Goal: Task Accomplishment & Management: Complete application form

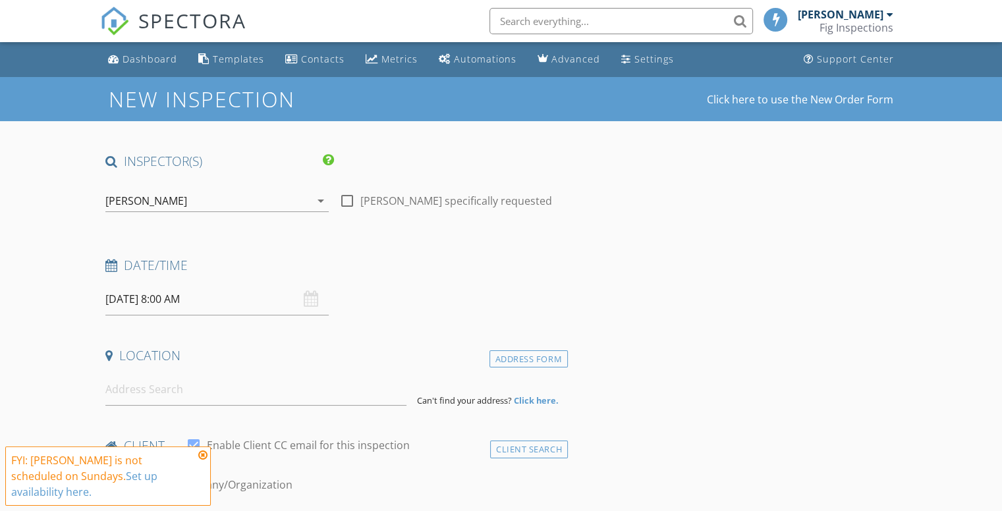
click at [318, 199] on icon "arrow_drop_down" at bounding box center [321, 201] width 16 height 16
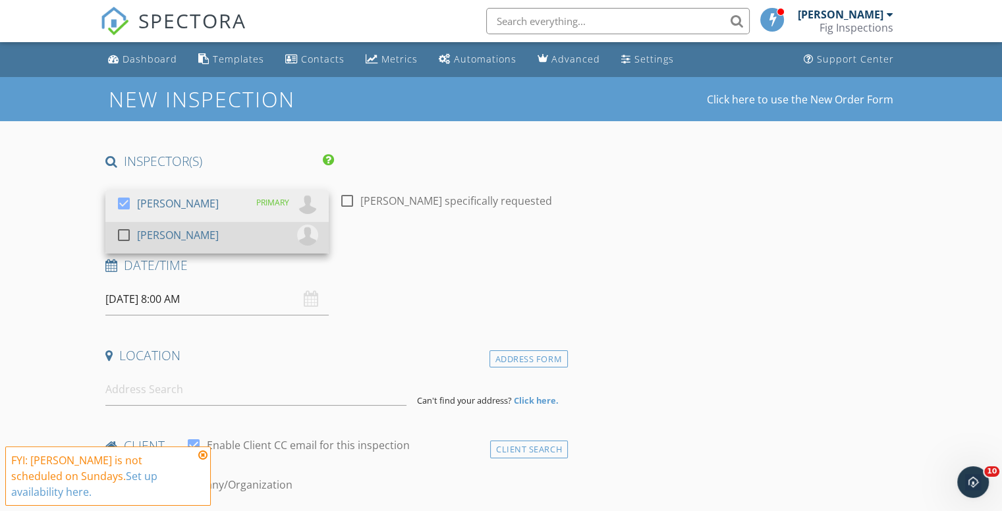
drag, startPoint x: 125, startPoint y: 237, endPoint x: 147, endPoint y: 236, distance: 21.8
click at [126, 237] on div at bounding box center [124, 235] width 22 height 22
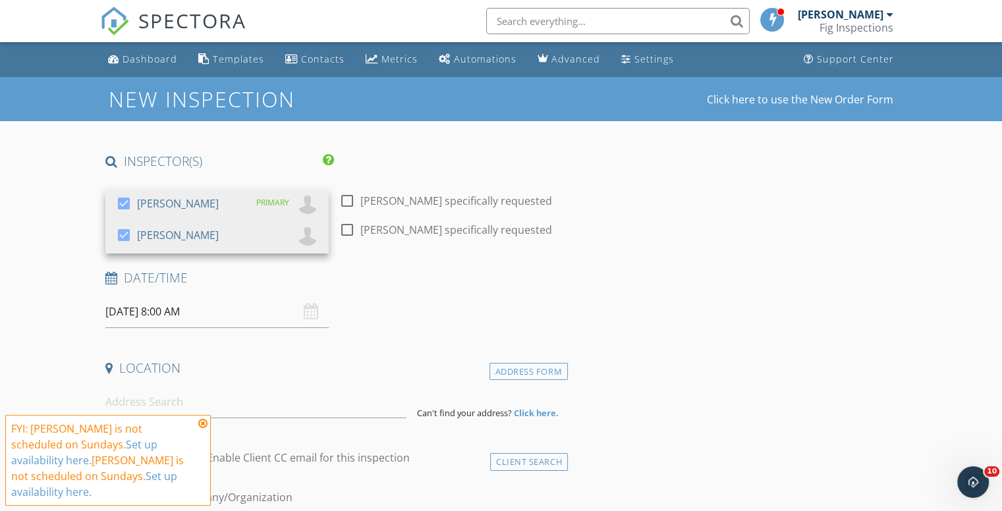
click at [205, 424] on icon at bounding box center [202, 423] width 9 height 11
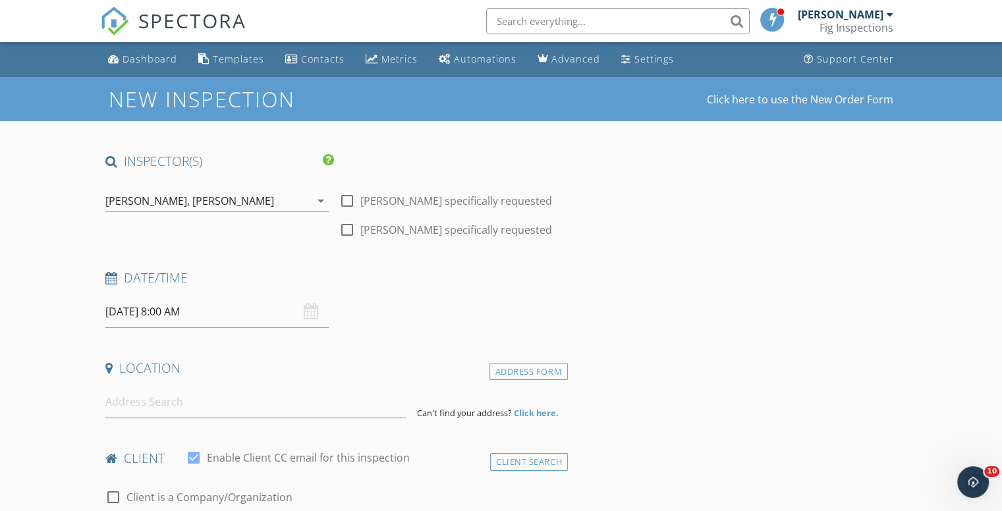
click at [312, 310] on div "[DATE] 8:00 AM" at bounding box center [216, 312] width 223 height 32
click at [241, 309] on input "[DATE] 8:00 AM" at bounding box center [216, 312] width 223 height 32
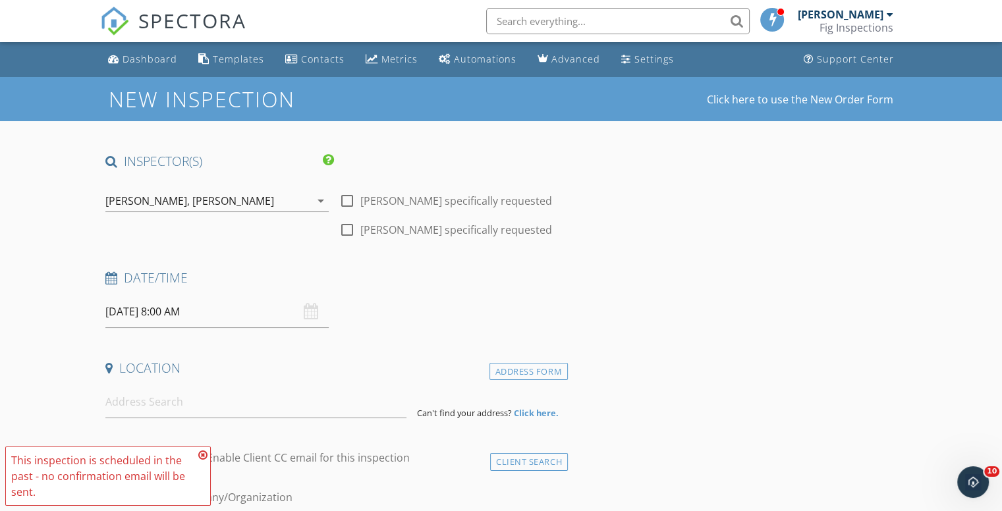
click at [202, 454] on icon at bounding box center [202, 455] width 9 height 11
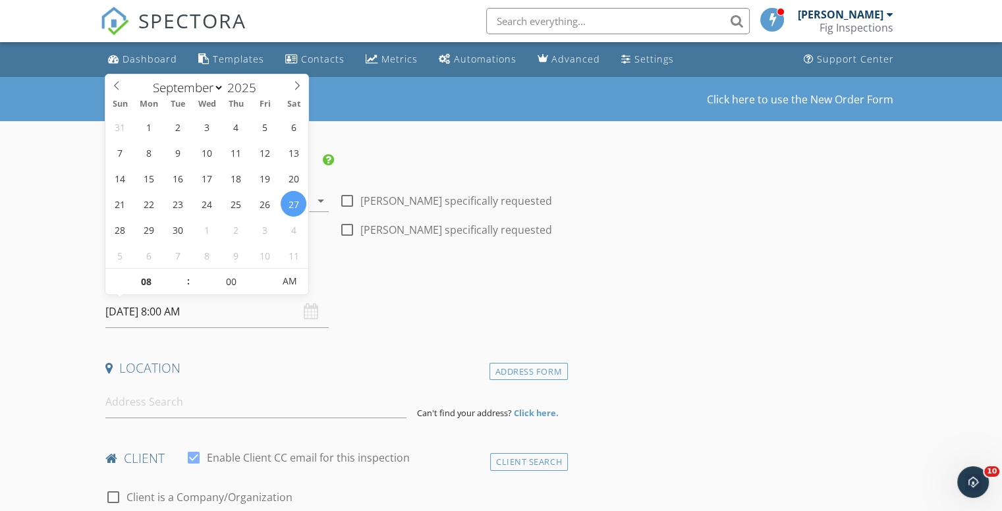
click at [181, 314] on input "[DATE] 8:00 AM" at bounding box center [216, 312] width 223 height 32
type input "[DATE] 7:00 AM"
type input "07"
click at [185, 286] on span at bounding box center [181, 288] width 9 height 13
type input "[DATE] 6:00 AM"
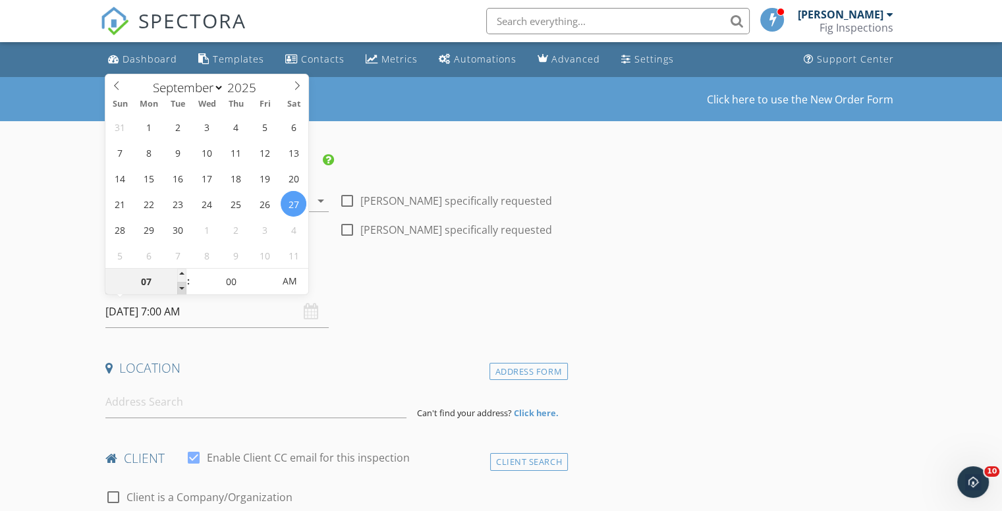
type input "06"
click at [185, 286] on span at bounding box center [181, 288] width 9 height 13
type input "[DATE] 5:00 AM"
type input "05"
click at [185, 286] on span at bounding box center [181, 288] width 9 height 13
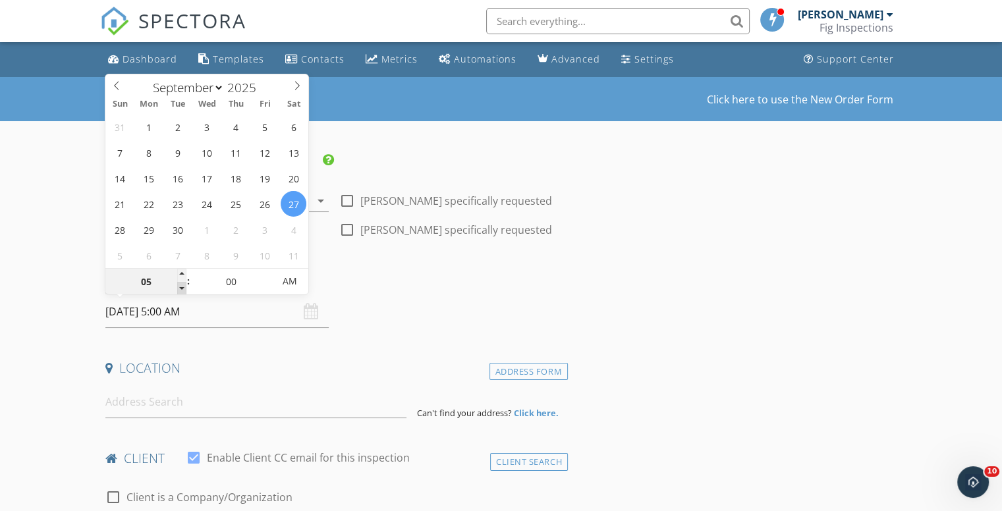
type input "[DATE] 4:00 AM"
type input "04"
click at [185, 286] on span at bounding box center [181, 288] width 9 height 13
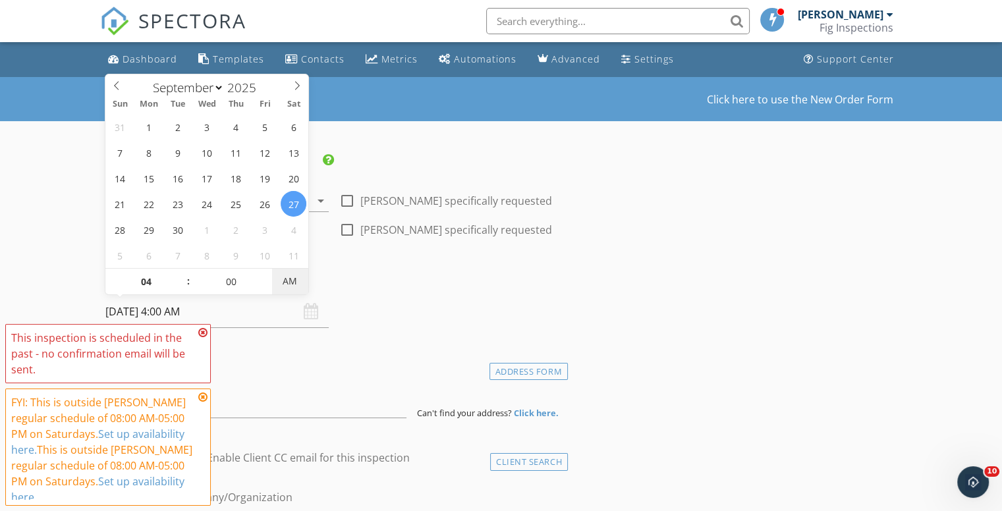
type input "[DATE] 4:00 PM"
click at [295, 283] on span "AM" at bounding box center [290, 281] width 36 height 26
click at [203, 396] on icon at bounding box center [202, 397] width 9 height 11
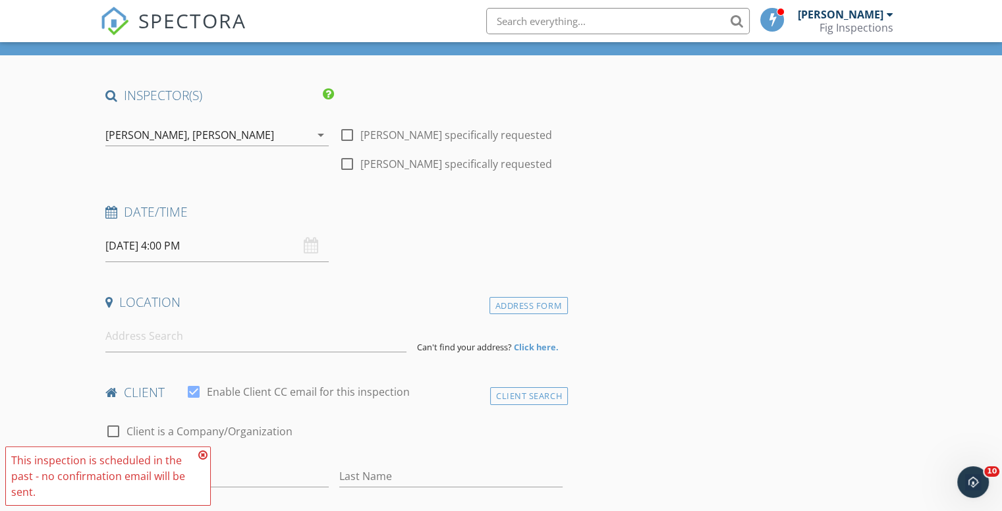
scroll to position [132, 0]
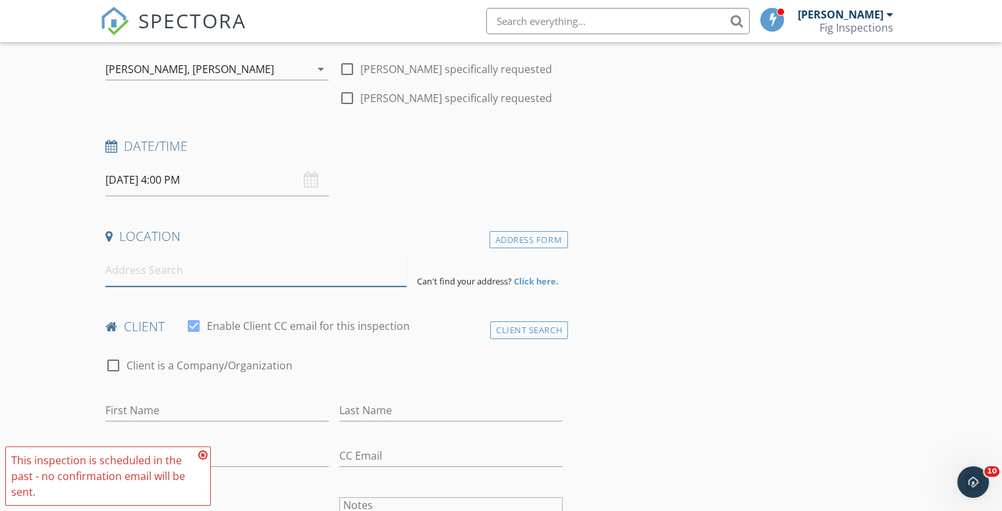
click at [139, 276] on input at bounding box center [255, 270] width 301 height 32
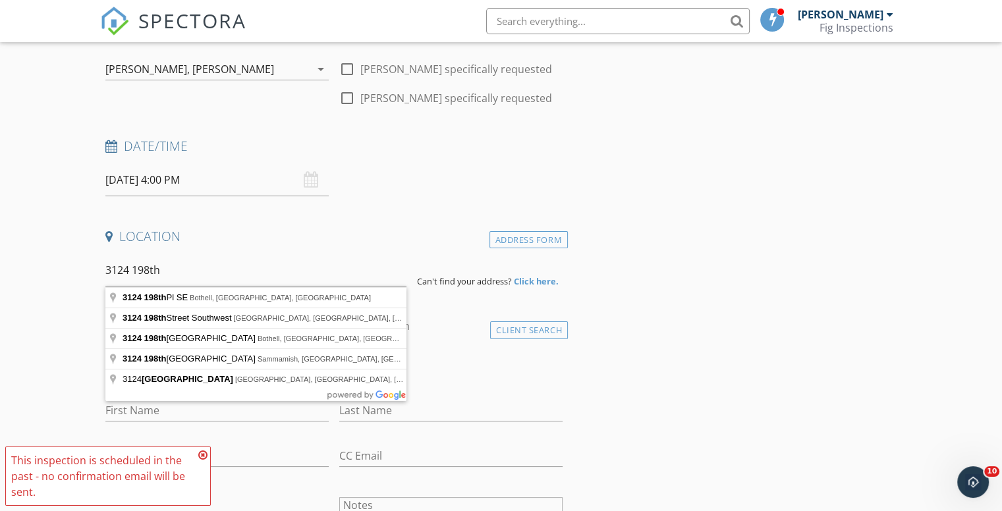
type input "[STREET_ADDRESS]"
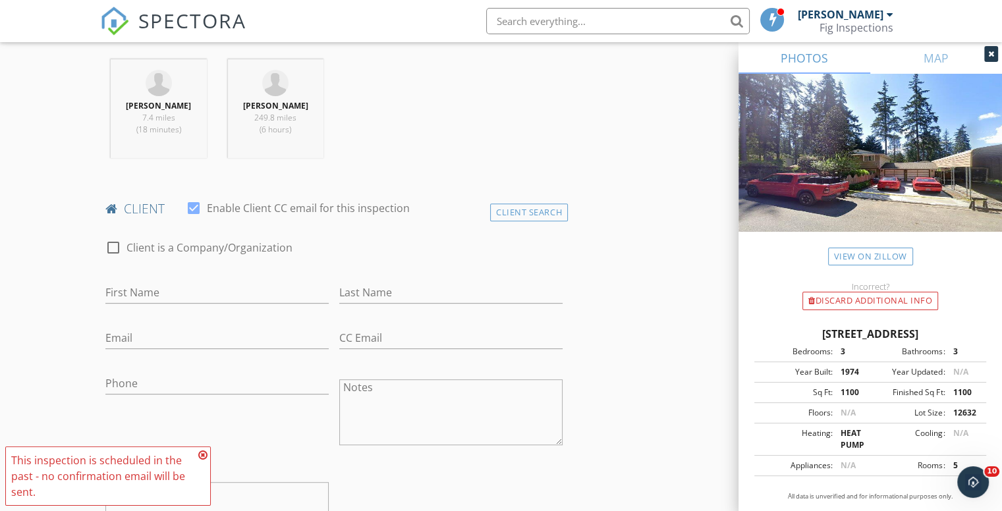
scroll to position [527, 0]
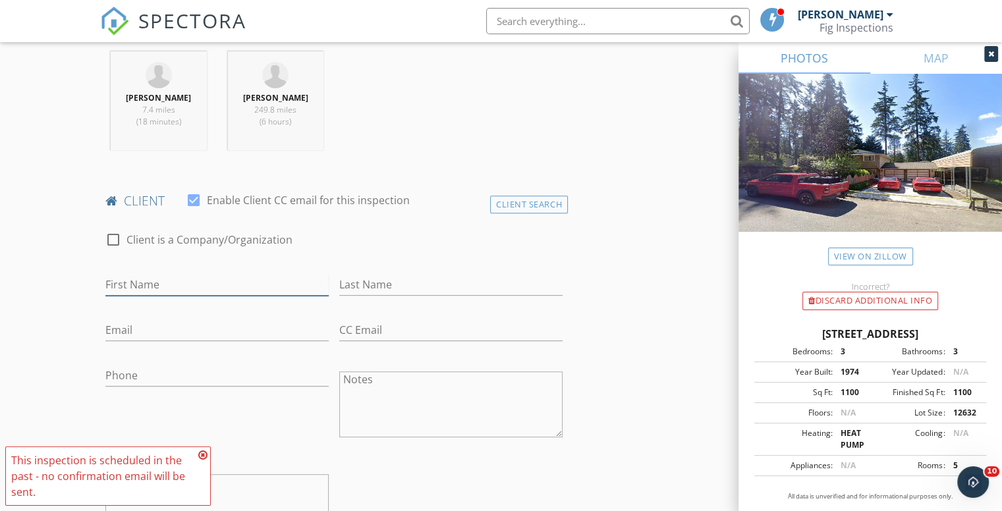
click at [169, 288] on input "First Name" at bounding box center [216, 285] width 223 height 22
type input "[PERSON_NAME]"
click at [363, 289] on input "Last Name" at bounding box center [450, 285] width 223 height 22
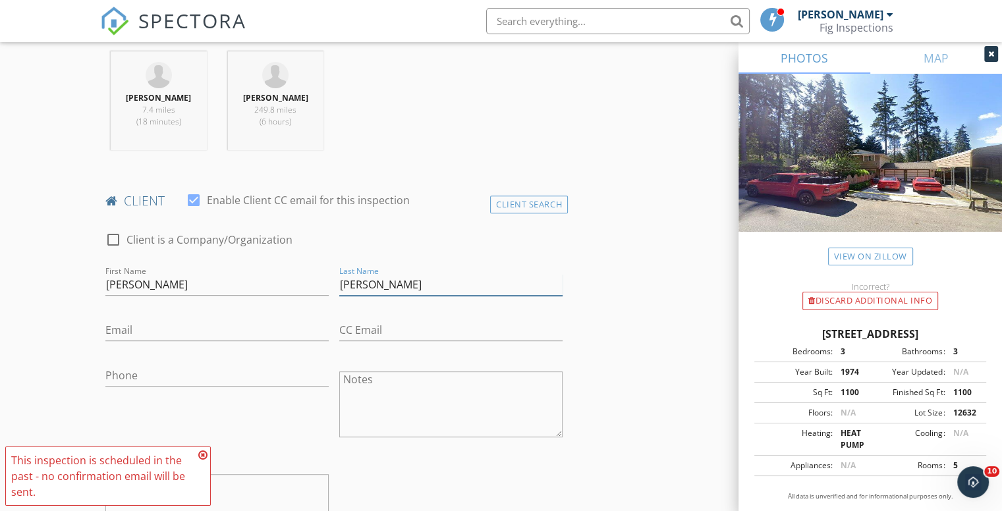
type input "[PERSON_NAME]"
click at [199, 327] on input "Email" at bounding box center [216, 331] width 223 height 22
type input "[EMAIL_ADDRESS][DOMAIN_NAME]"
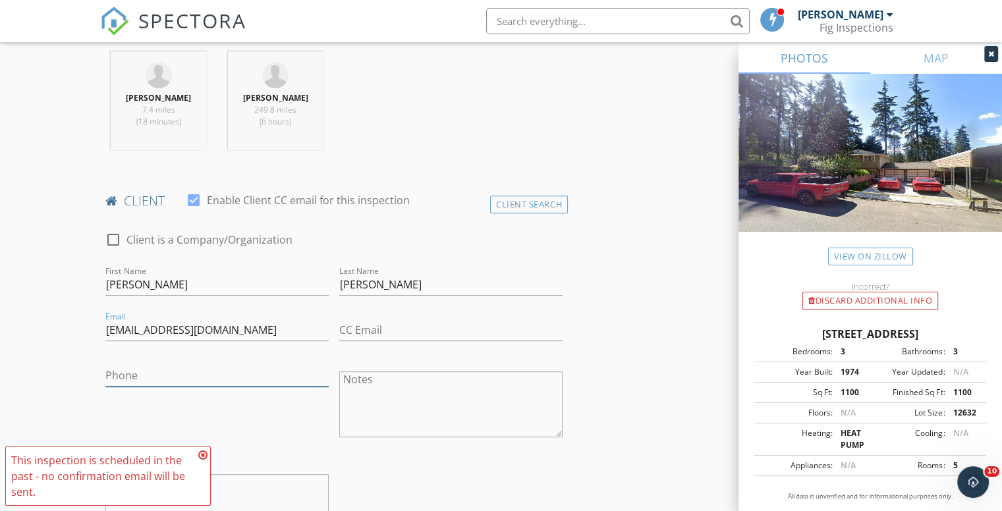
click at [175, 375] on input "Phone" at bounding box center [216, 376] width 223 height 22
type input "[PHONE_NUMBER]"
click at [203, 454] on icon at bounding box center [202, 455] width 9 height 11
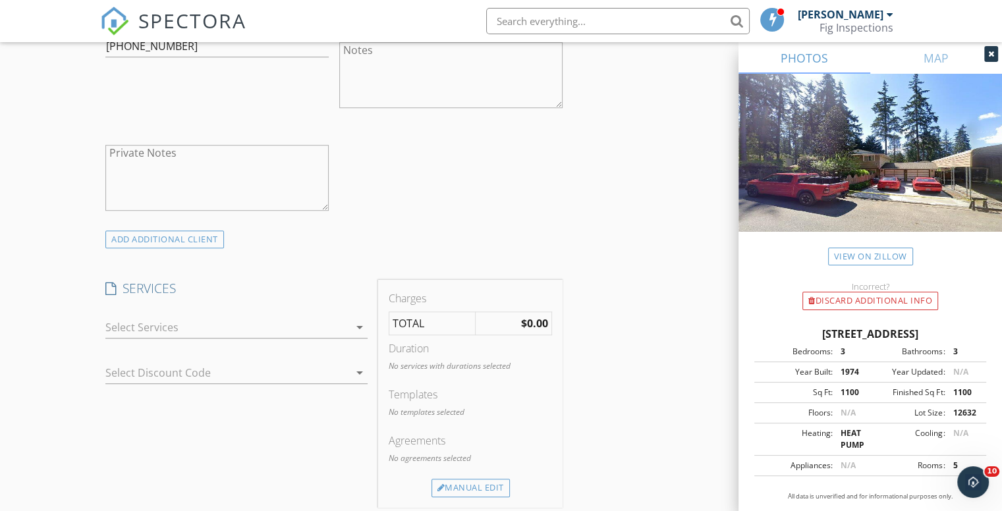
scroll to position [923, 0]
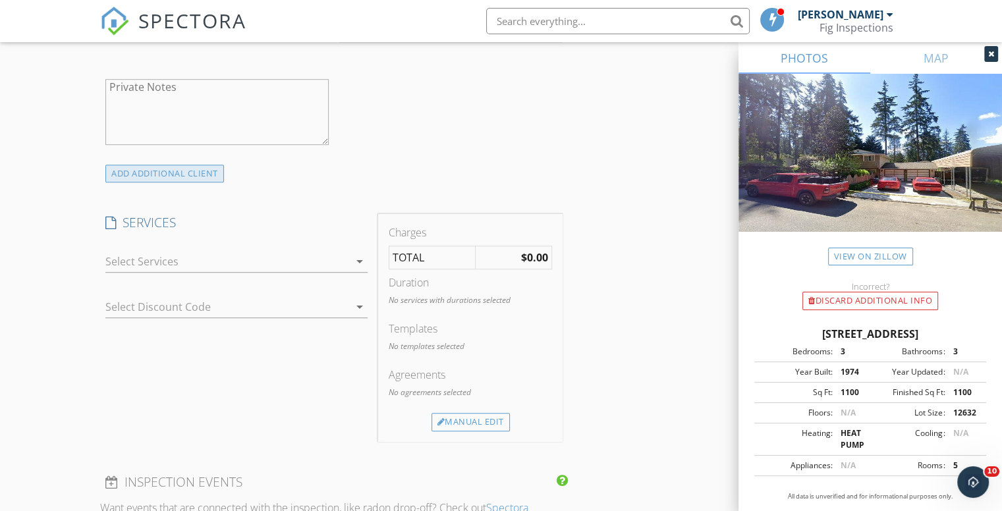
click at [161, 168] on div "ADD ADDITIONAL client" at bounding box center [164, 174] width 119 height 18
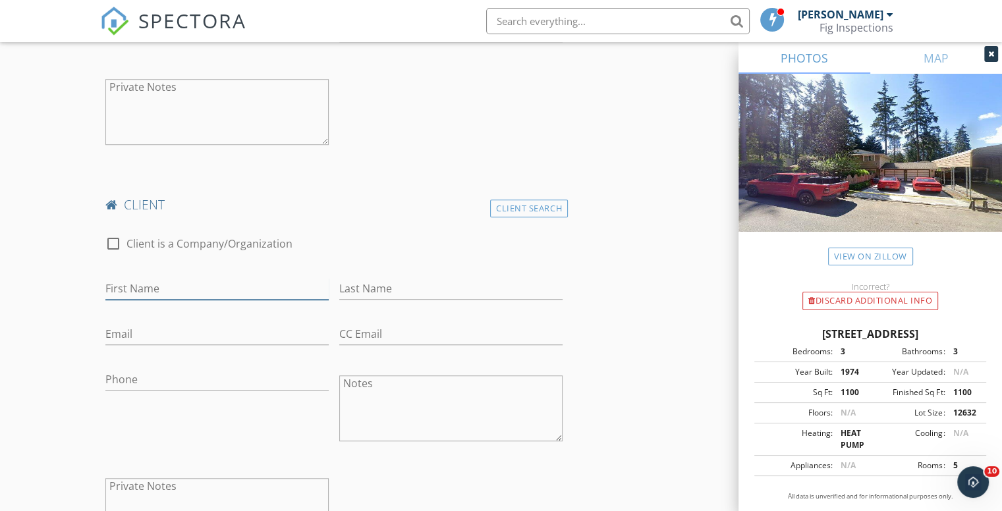
click at [187, 286] on input "First Name" at bounding box center [216, 289] width 223 height 22
type input "[PERSON_NAME]"
click at [416, 295] on input "Last Name" at bounding box center [450, 289] width 223 height 22
type input "[PERSON_NAME]"
click at [198, 343] on input "Email" at bounding box center [216, 335] width 223 height 22
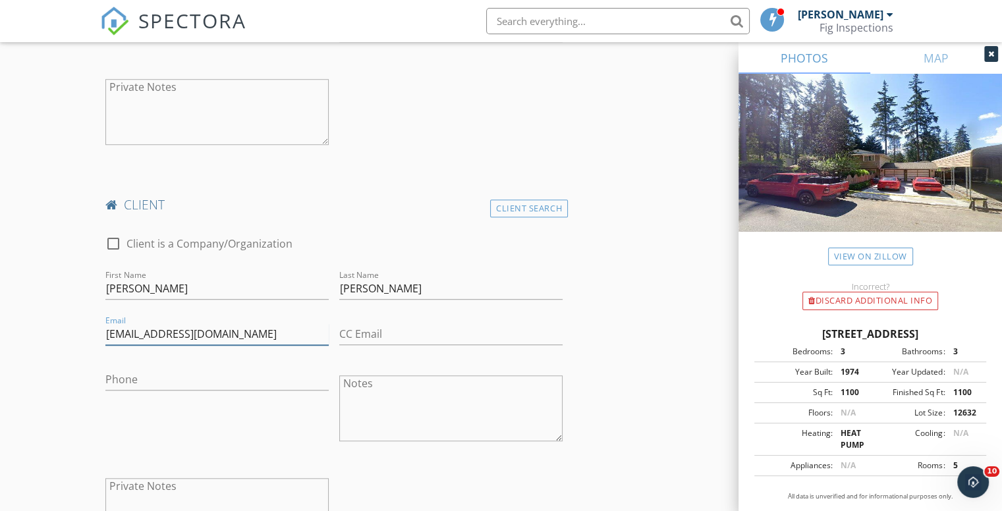
type input "[EMAIL_ADDRESS][DOMAIN_NAME]"
click at [163, 377] on input "Phone" at bounding box center [216, 380] width 223 height 22
type input "[PHONE_NUMBER]"
click at [401, 474] on div "check_box_outline_blank Client is a Company/Organization First Name [PERSON_NAM…" at bounding box center [334, 393] width 468 height 341
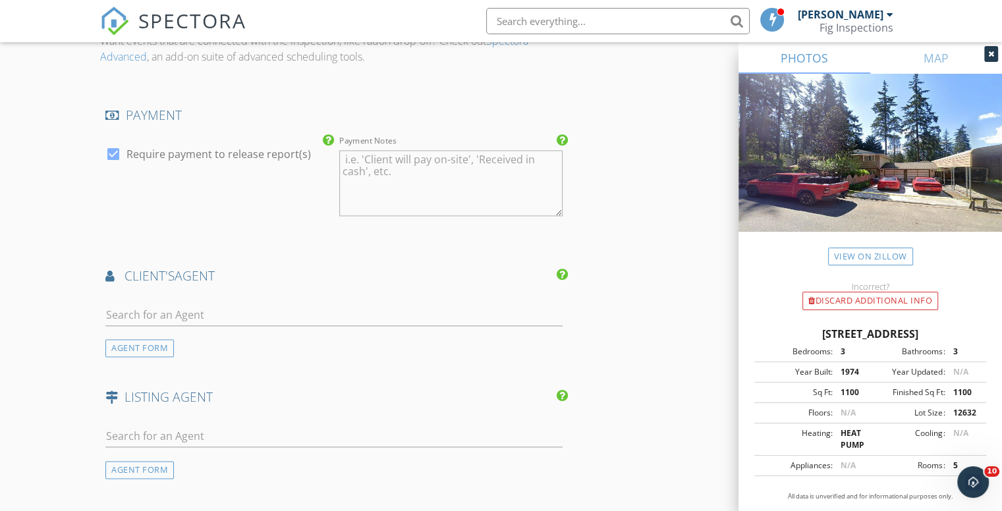
scroll to position [1845, 0]
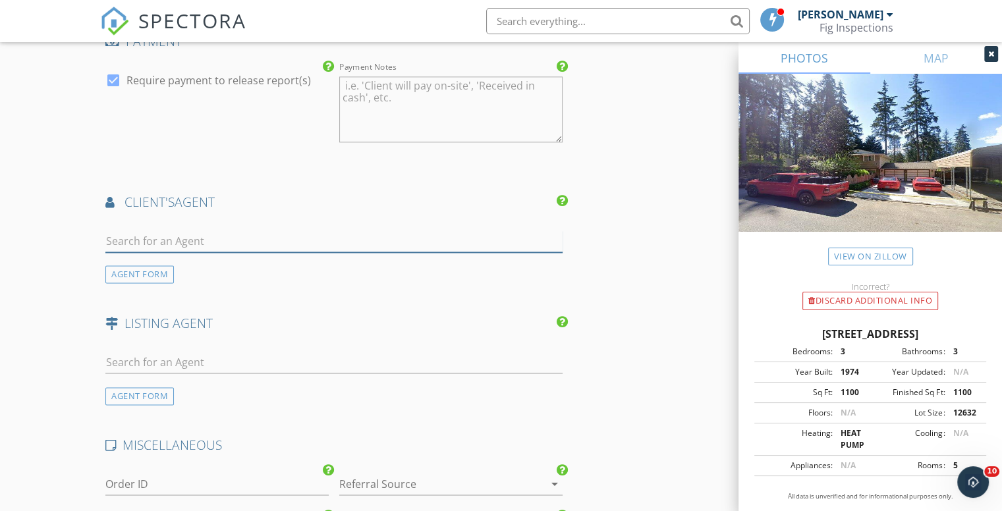
click at [171, 241] on input "text" at bounding box center [333, 242] width 457 height 22
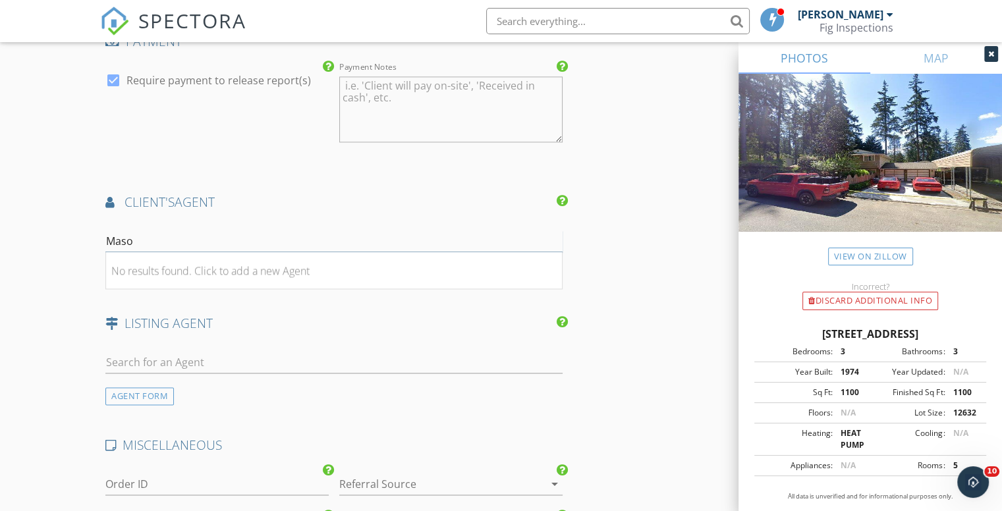
type input "[PERSON_NAME]"
click at [179, 266] on div "[PERSON_NAME]" at bounding box center [184, 271] width 82 height 16
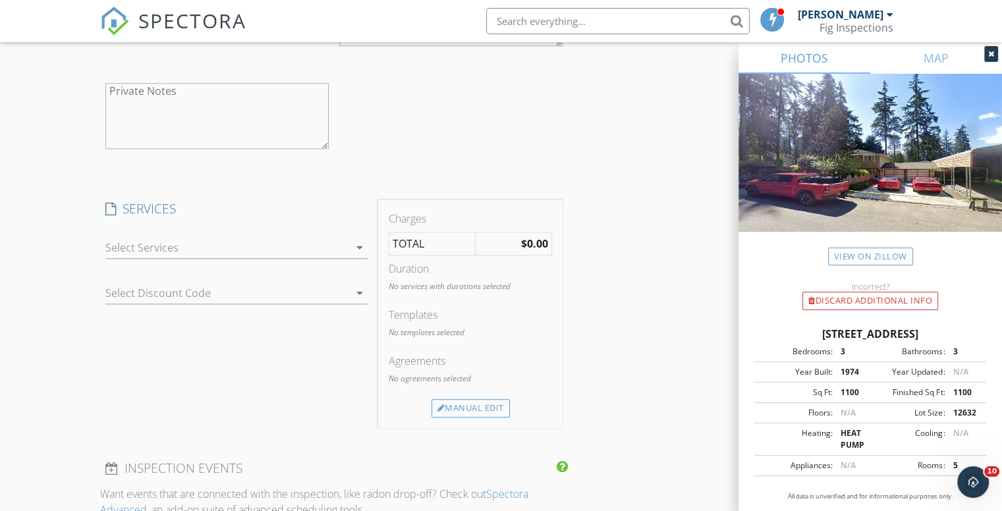
scroll to position [1318, 0]
click at [359, 246] on icon "arrow_drop_down" at bounding box center [360, 248] width 16 height 16
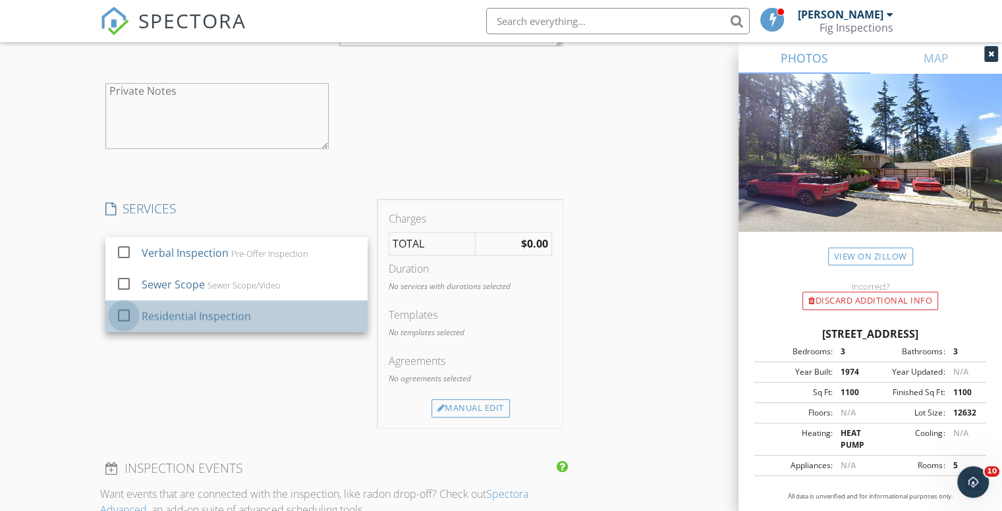
click at [117, 314] on div at bounding box center [124, 315] width 22 height 22
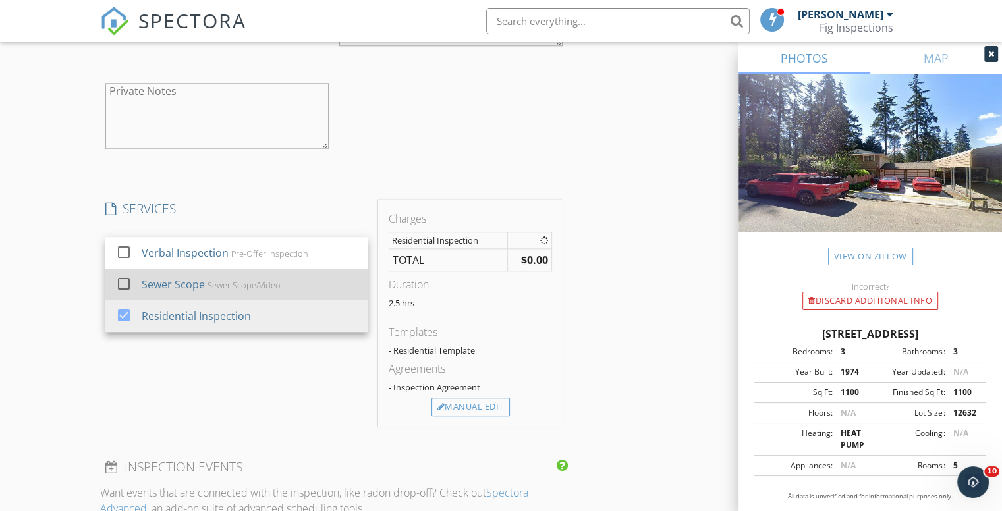
click at [127, 282] on div at bounding box center [124, 284] width 22 height 22
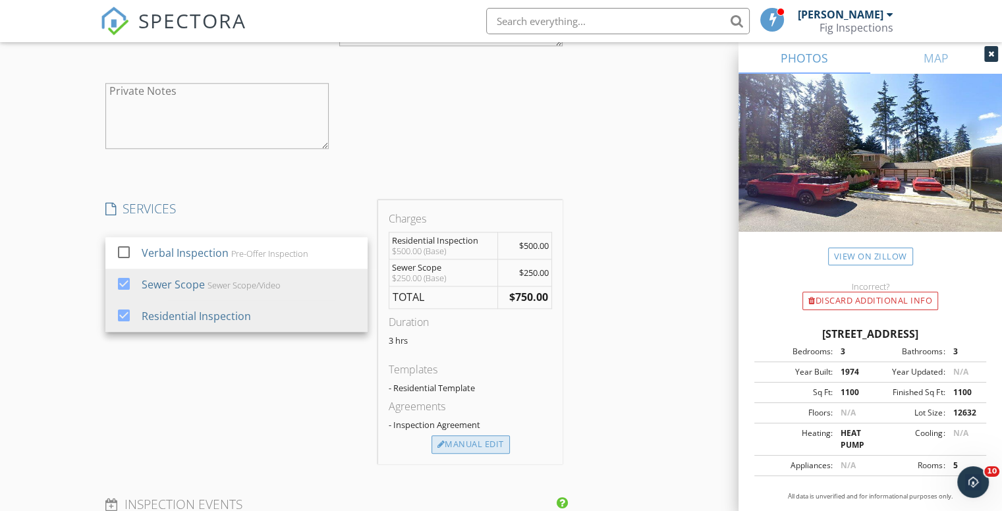
click at [480, 437] on div "Manual Edit" at bounding box center [471, 445] width 78 height 18
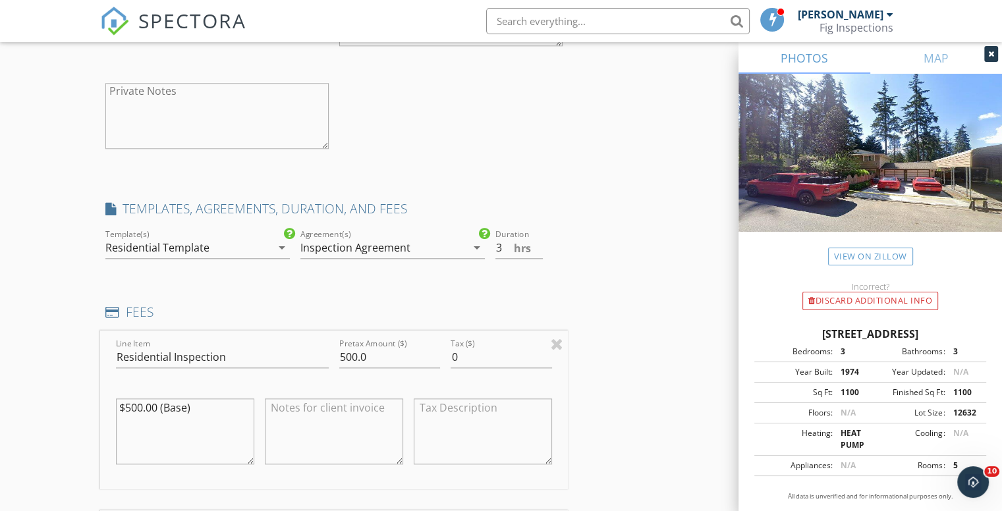
scroll to position [1384, 0]
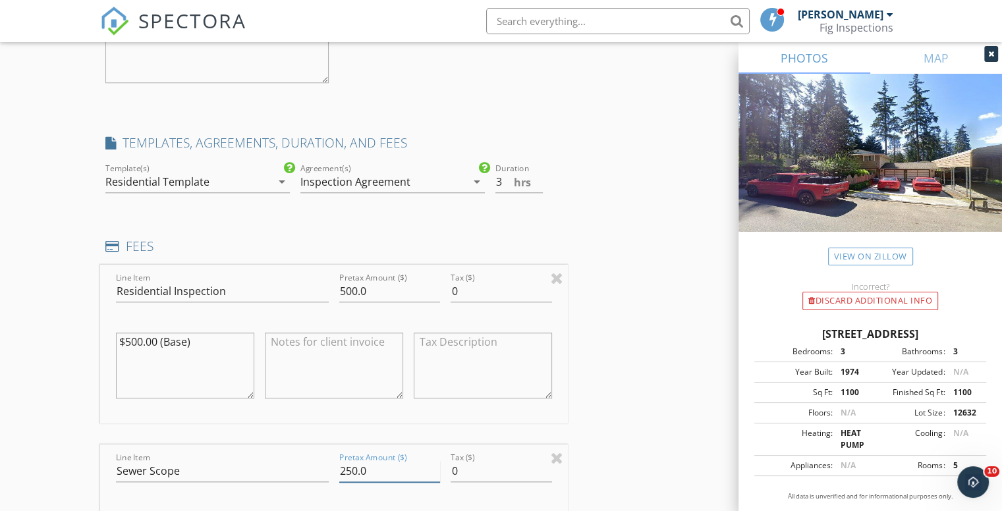
drag, startPoint x: 373, startPoint y: 471, endPoint x: 330, endPoint y: 471, distance: 43.5
type input "150.00"
click at [601, 436] on div "INSPECTOR(S) check_box [PERSON_NAME] PRIMARY check_box [PERSON_NAME] [PERSON_NA…" at bounding box center [501, 358] width 802 height 3179
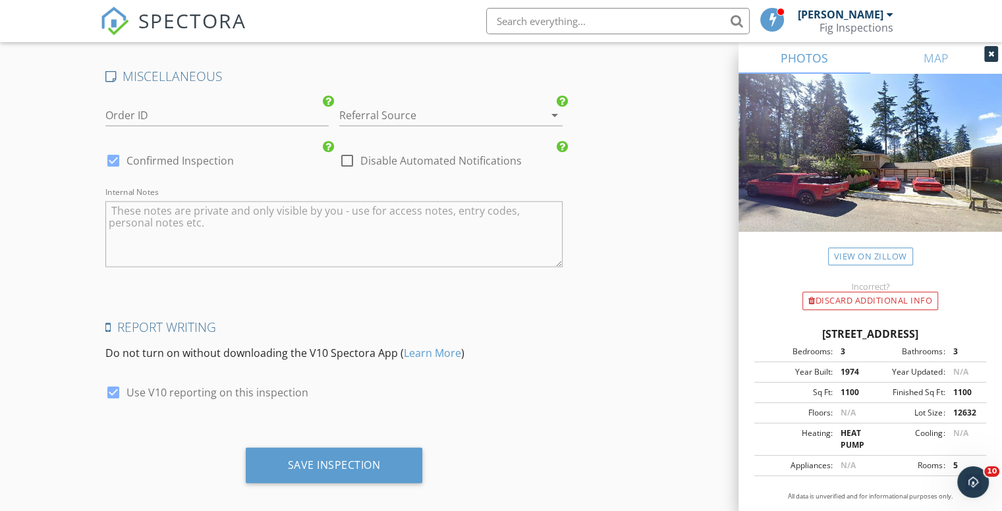
scroll to position [2847, 0]
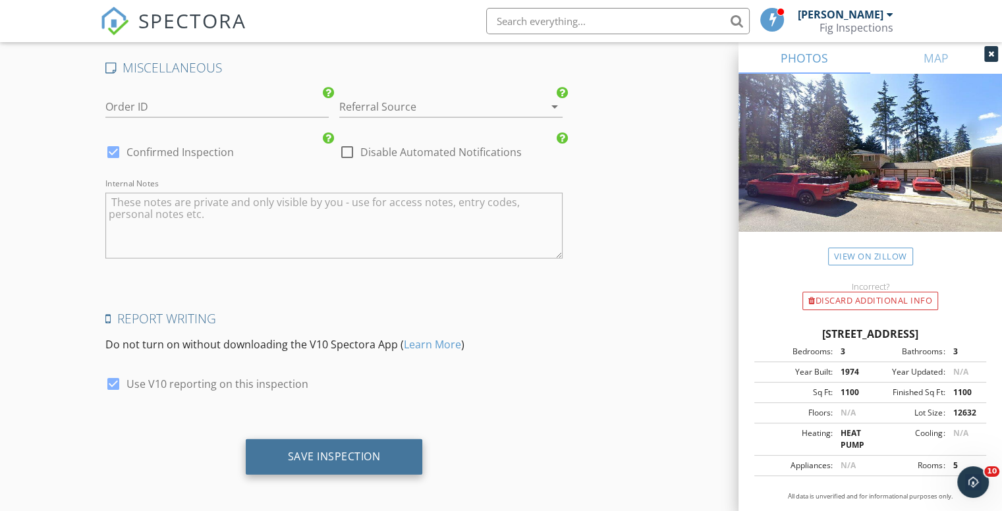
click at [339, 451] on div "Save Inspection" at bounding box center [334, 456] width 93 height 13
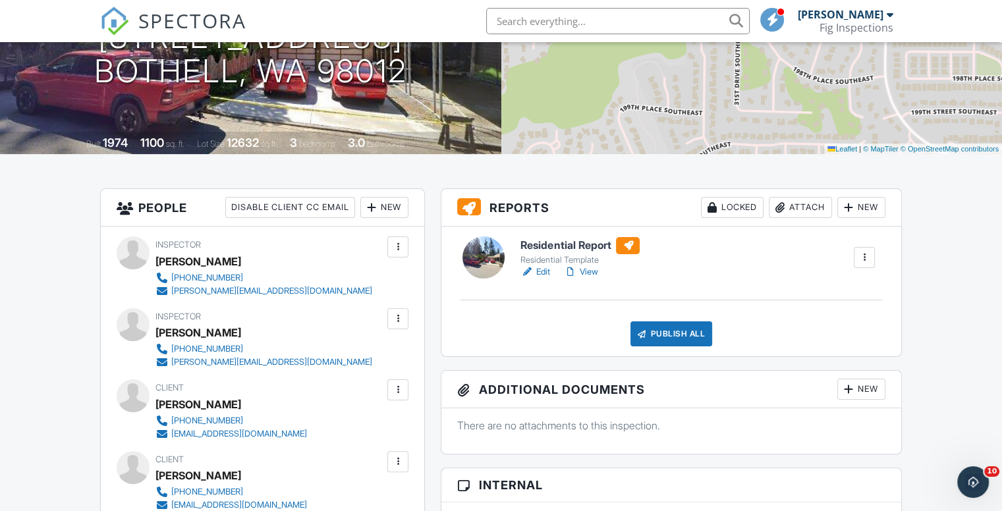
click at [535, 273] on link "Edit" at bounding box center [536, 272] width 30 height 13
